Goal: Task Accomplishment & Management: Complete application form

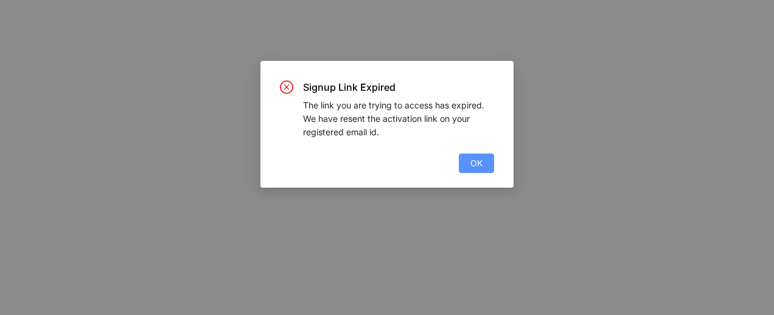
click at [480, 165] on span "OK" at bounding box center [476, 162] width 12 height 13
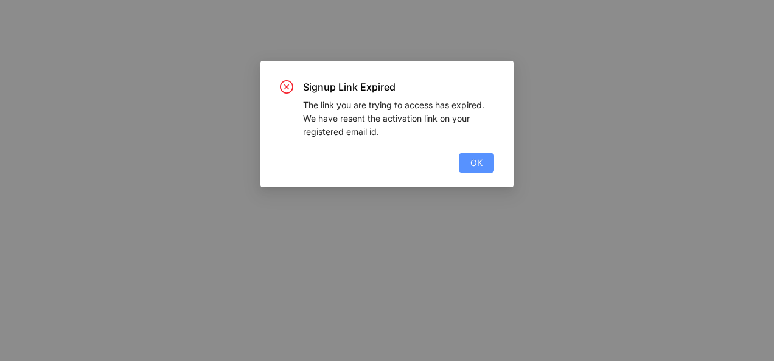
click at [471, 164] on span "OK" at bounding box center [476, 162] width 12 height 13
click at [484, 161] on button "OK" at bounding box center [476, 162] width 35 height 19
click at [467, 168] on button "OK" at bounding box center [476, 162] width 35 height 19
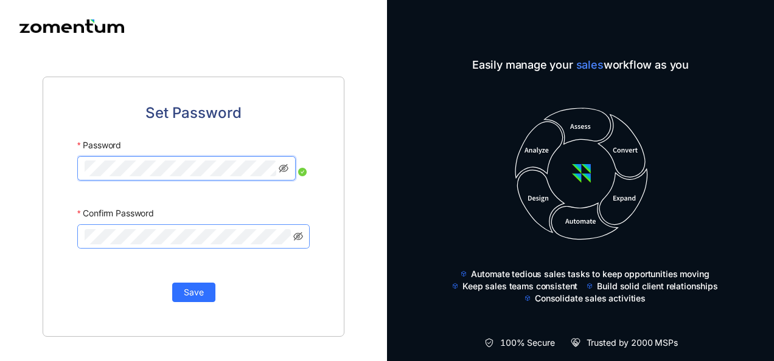
click at [144, 244] on span at bounding box center [193, 237] width 232 height 24
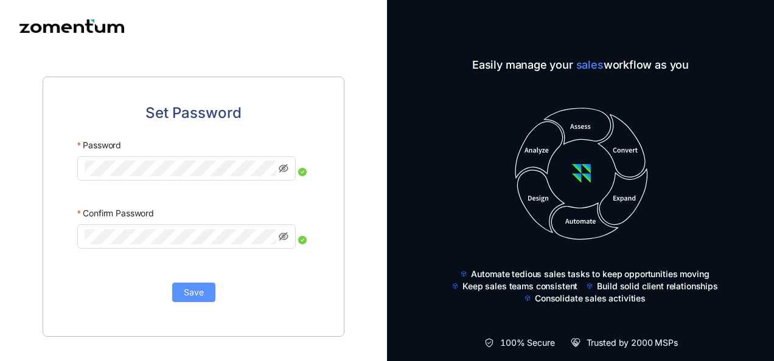
click at [205, 293] on button "Save" at bounding box center [193, 292] width 43 height 19
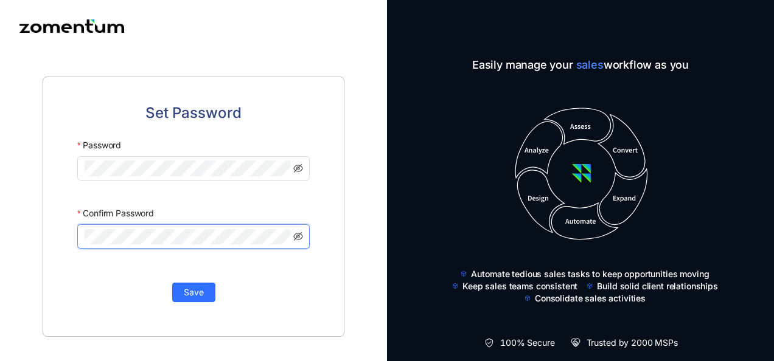
click at [12, 232] on div "Set Password Password Confirm Password Save" at bounding box center [193, 206] width 387 height 309
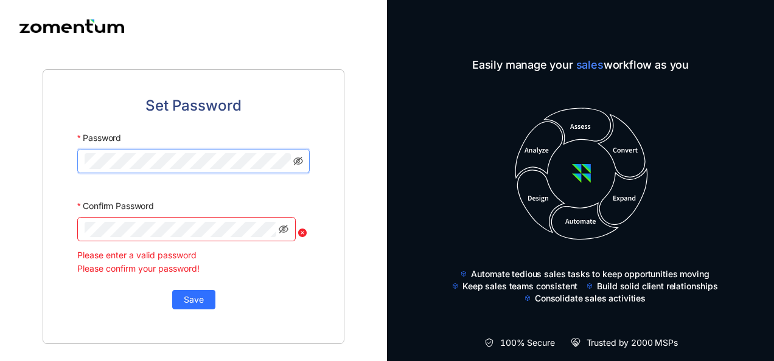
click at [7, 159] on div "Set Password Password Confirm Password Please enter a valid password Please con…" at bounding box center [193, 206] width 387 height 309
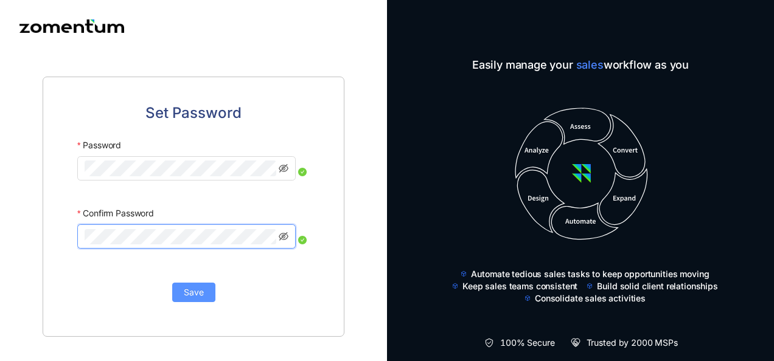
click at [194, 290] on span "Save" at bounding box center [194, 292] width 20 height 13
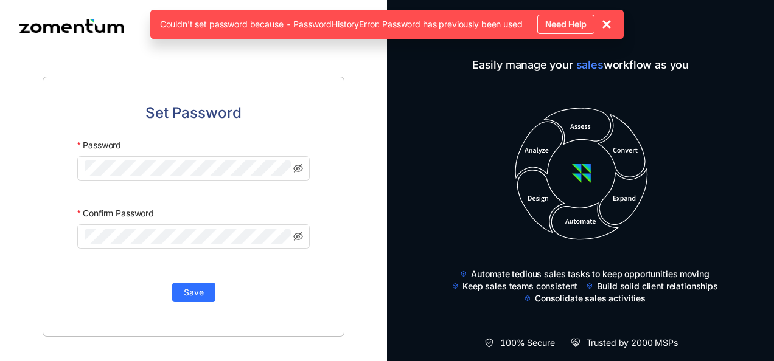
click at [612, 23] on icon at bounding box center [606, 24] width 15 height 15
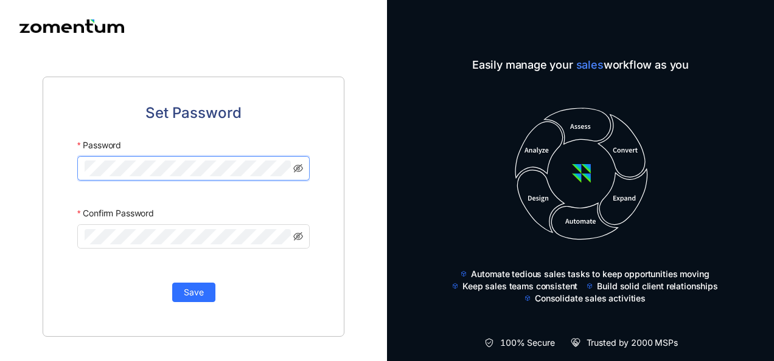
click at [22, 156] on div "Set Password Password Confirm Password Save" at bounding box center [193, 206] width 387 height 309
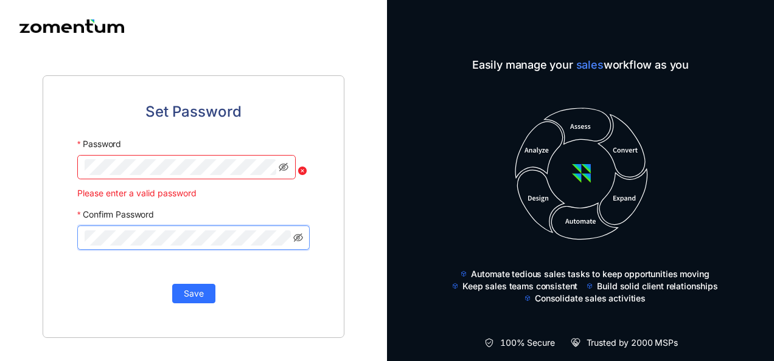
click at [56, 232] on div "Set Password Password Please enter a valid password Confirm Password Save" at bounding box center [194, 206] width 302 height 263
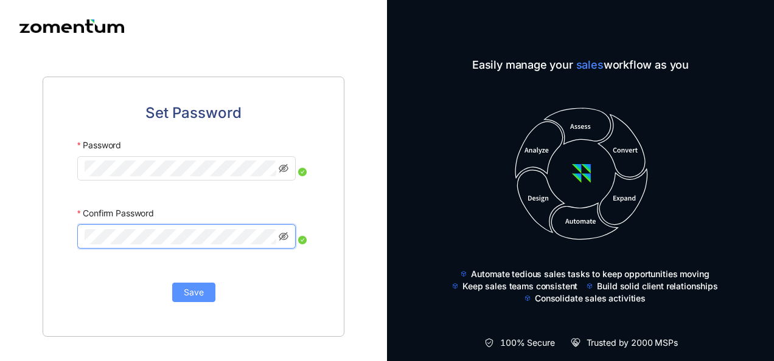
click at [195, 286] on span "Save" at bounding box center [194, 292] width 20 height 13
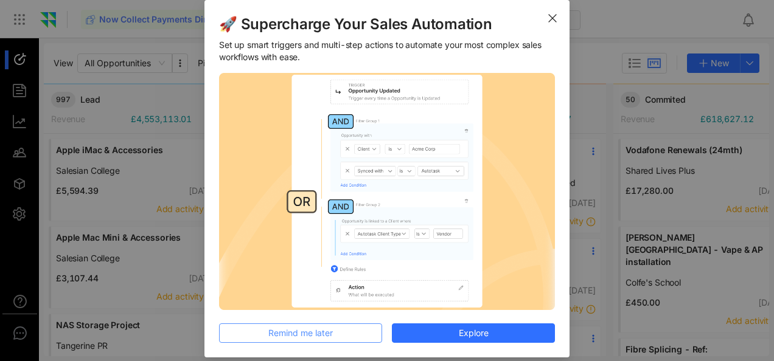
click at [327, 340] on span "Remind me later" at bounding box center [300, 333] width 65 height 13
